Goal: Information Seeking & Learning: Understand process/instructions

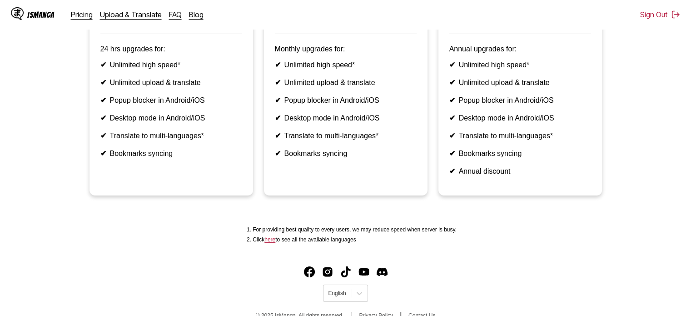
scroll to position [289, 0]
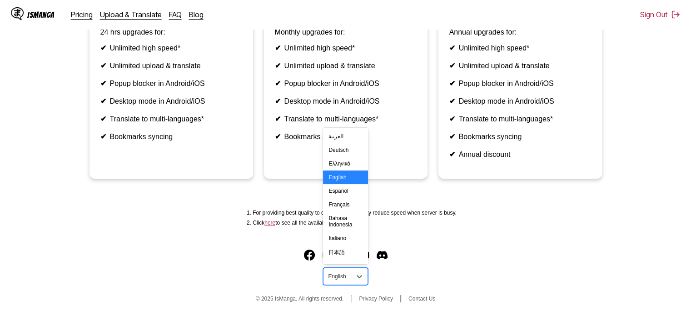
click at [340, 271] on div "English" at bounding box center [336, 276] width 27 height 12
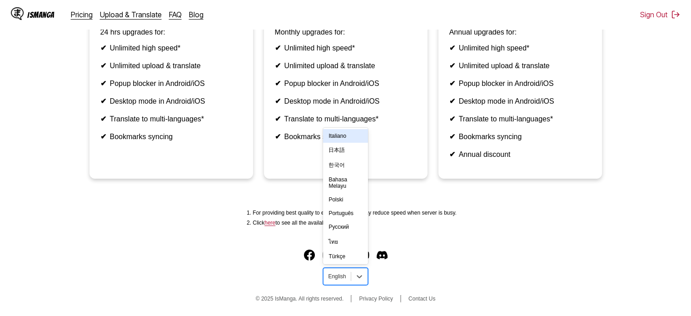
scroll to position [158, 0]
click at [349, 196] on div "ไทย" at bounding box center [345, 197] width 45 height 16
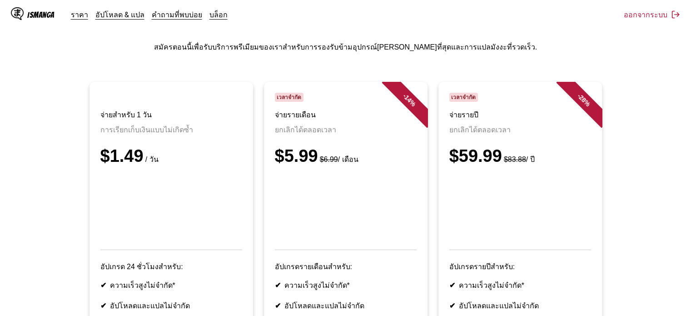
scroll to position [16, 0]
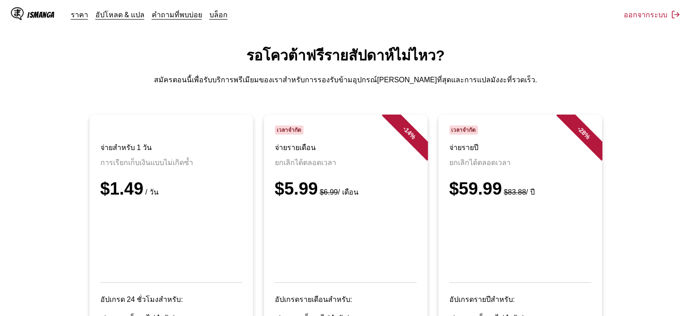
click at [376, 84] on main "รอโควต้าฟรีรายสัปดาห์ไม่ไหว? สมัครตอนนี้เพื่อรับบริการพรีเมียมของเราสำหรับการรอ…" at bounding box center [345, 284] width 691 height 480
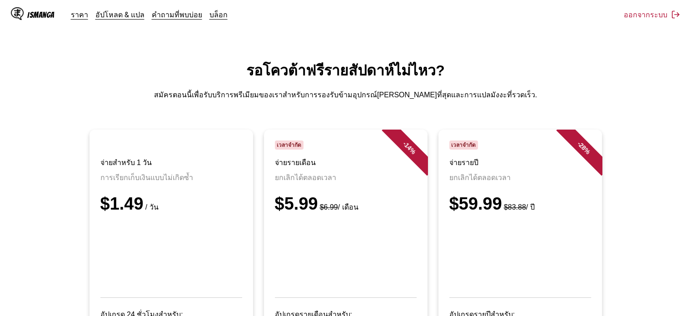
scroll to position [0, 0]
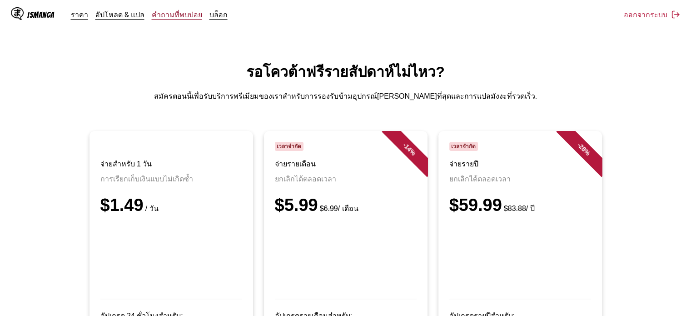
click at [187, 16] on link "คำถามที่พบบ่อย" at bounding box center [177, 14] width 50 height 9
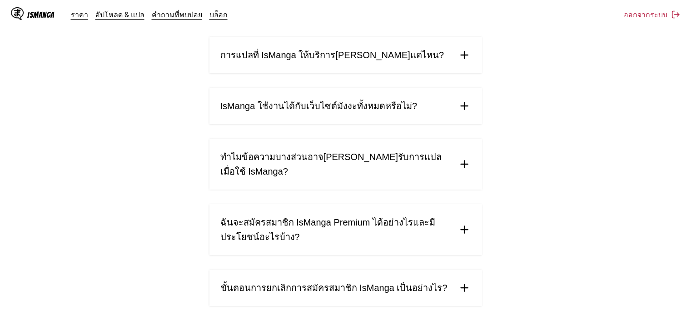
scroll to position [465, 0]
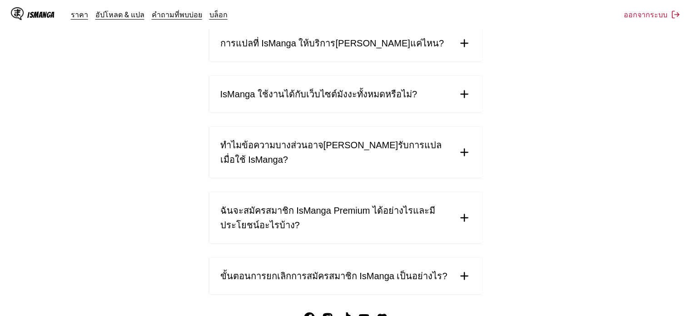
click at [309, 203] on span "ฉันจะสมัครสมาชิก IsManga Premium ได้อย่างไรและมีประโยชน์อะไรบ้าง?" at bounding box center [335, 217] width 230 height 29
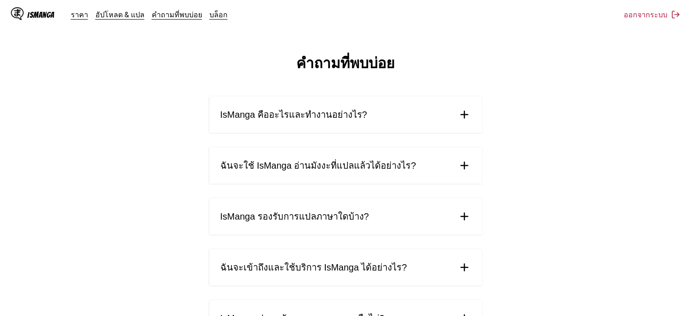
scroll to position [0, 0]
